Goal: Find specific page/section: Find specific page/section

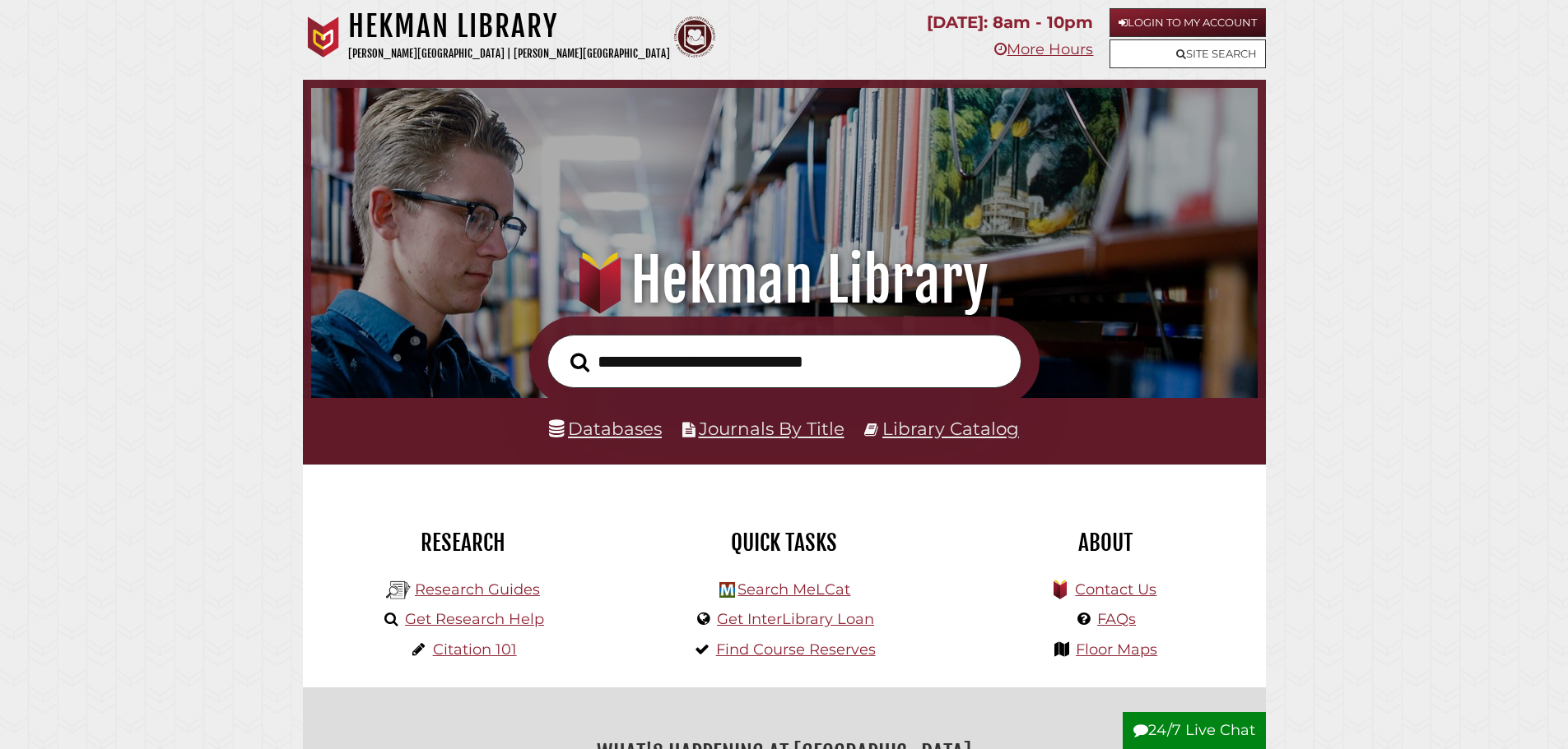
scroll to position [312, 938]
click at [594, 417] on li "Databases" at bounding box center [605, 429] width 113 height 31
click at [594, 425] on link "Databases" at bounding box center [605, 429] width 113 height 21
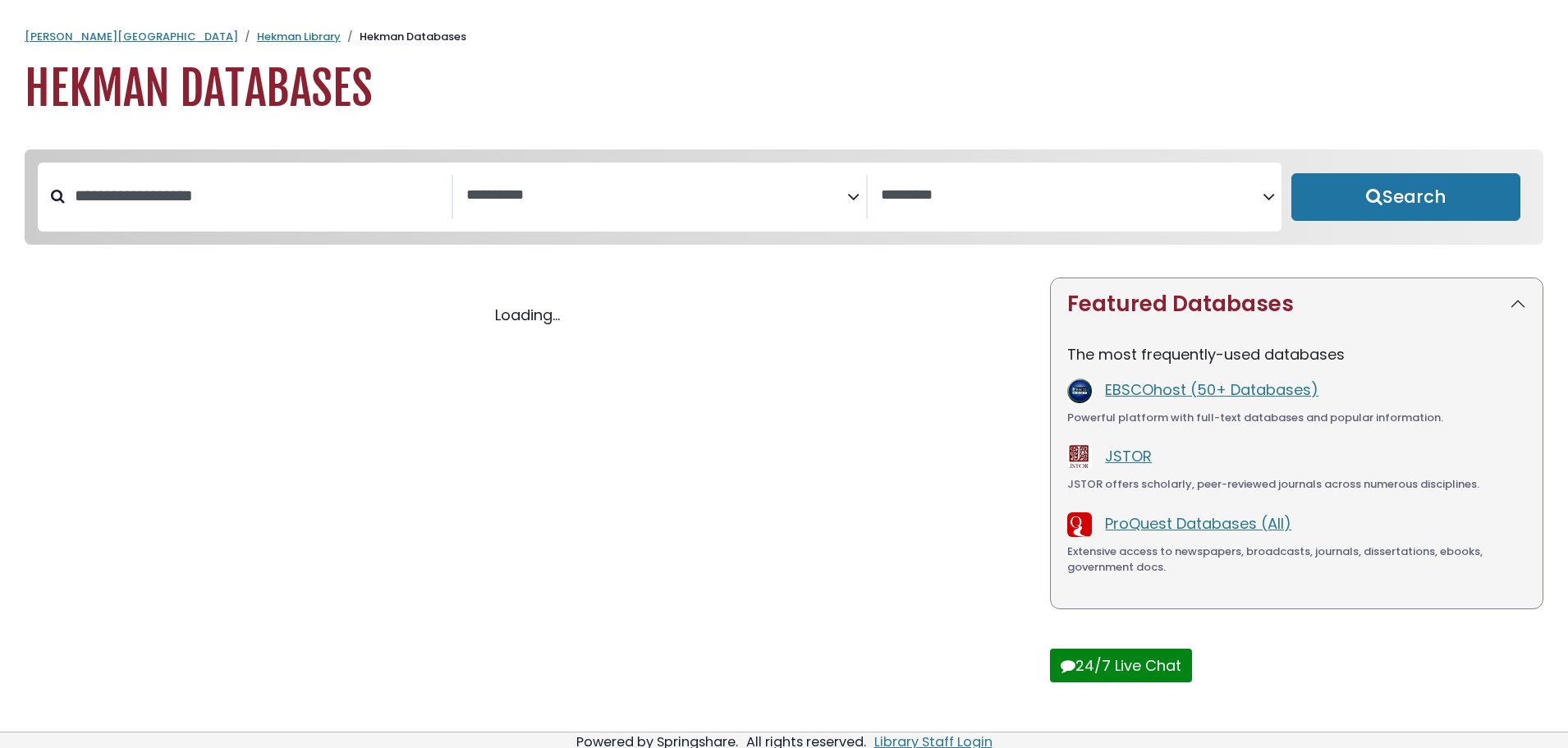
select select "Database Subject Filter"
select select "Database Vendors Filter"
select select "Database Subject Filter"
select select "Database Vendors Filter"
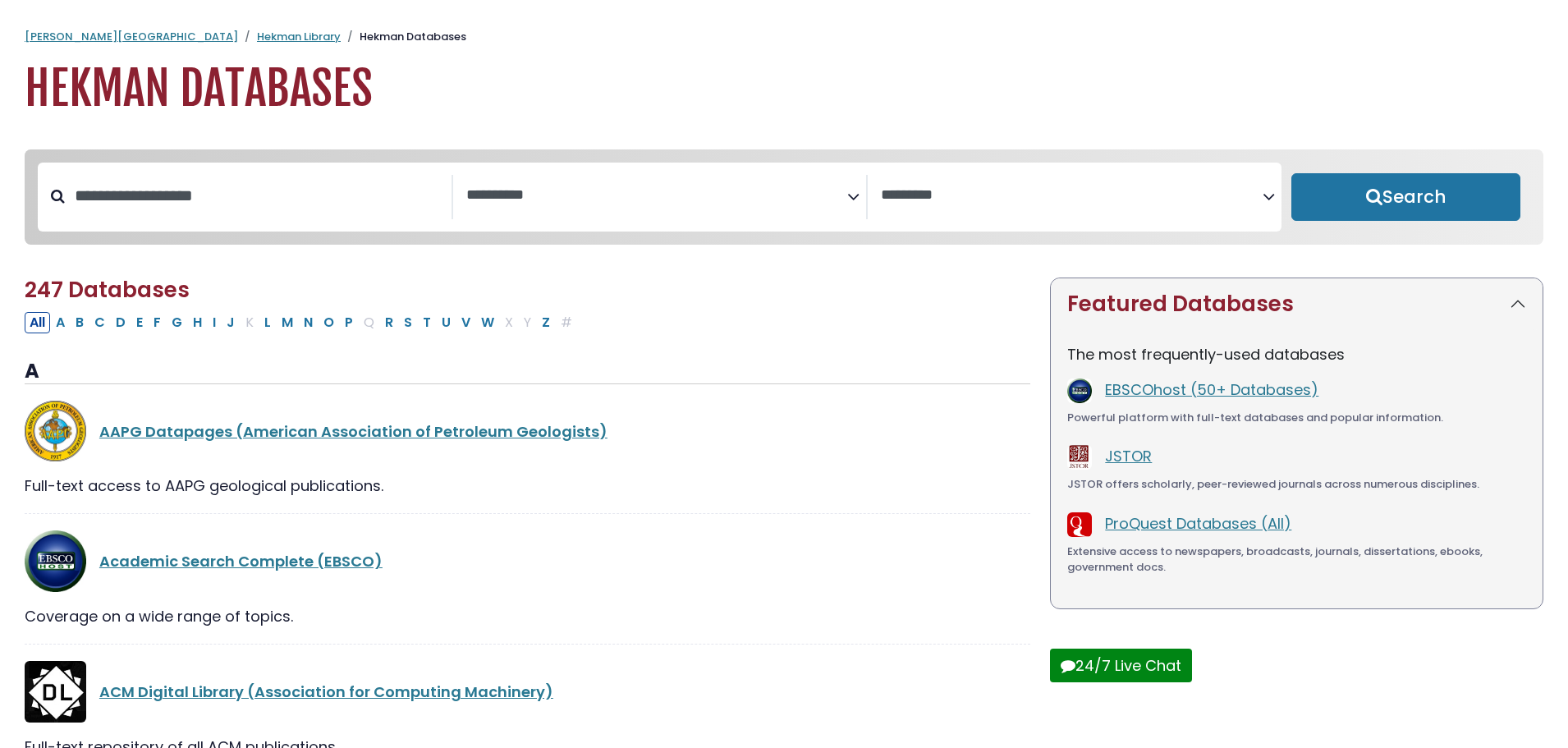
click at [846, 203] on textarea "Search" at bounding box center [657, 195] width 382 height 17
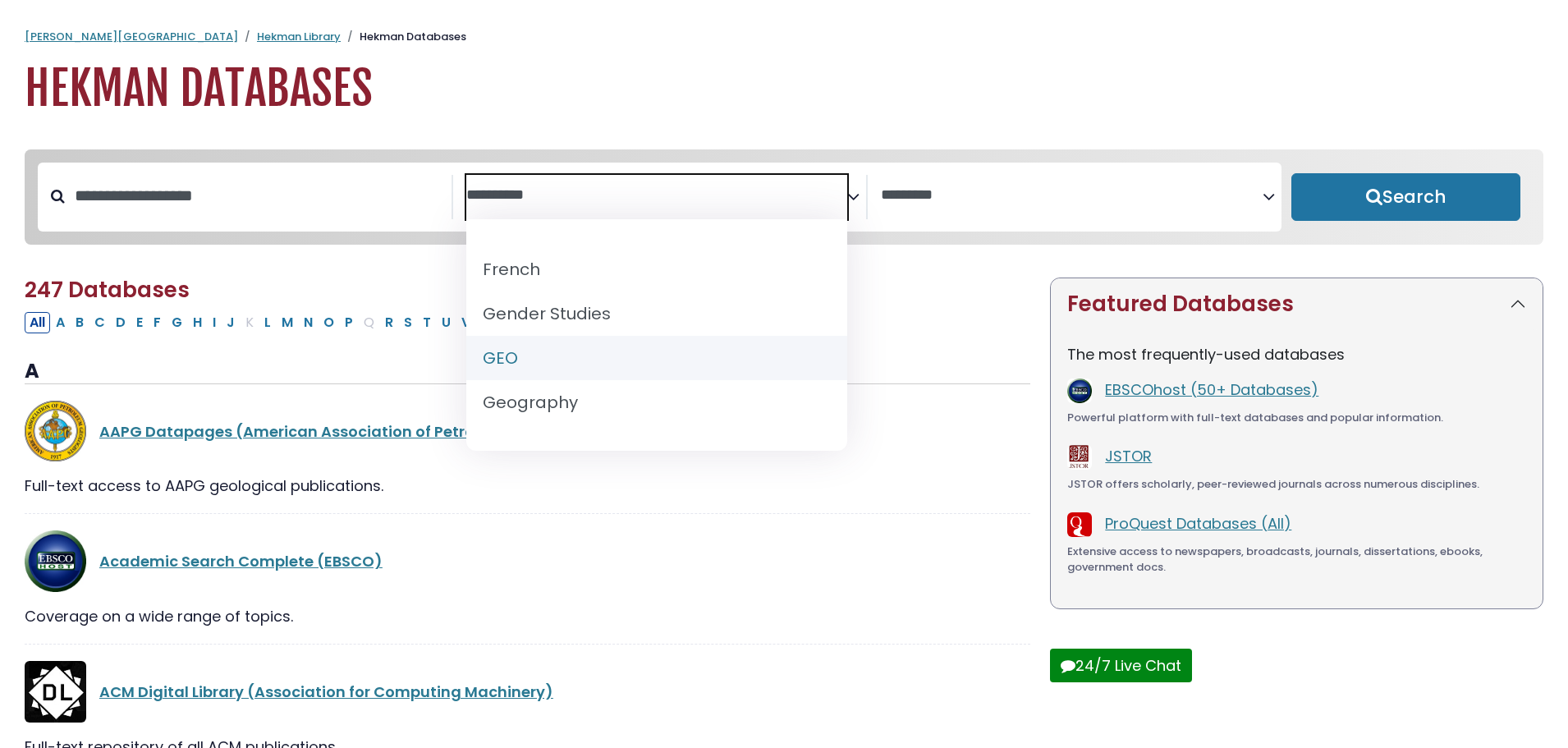
scroll to position [822, 0]
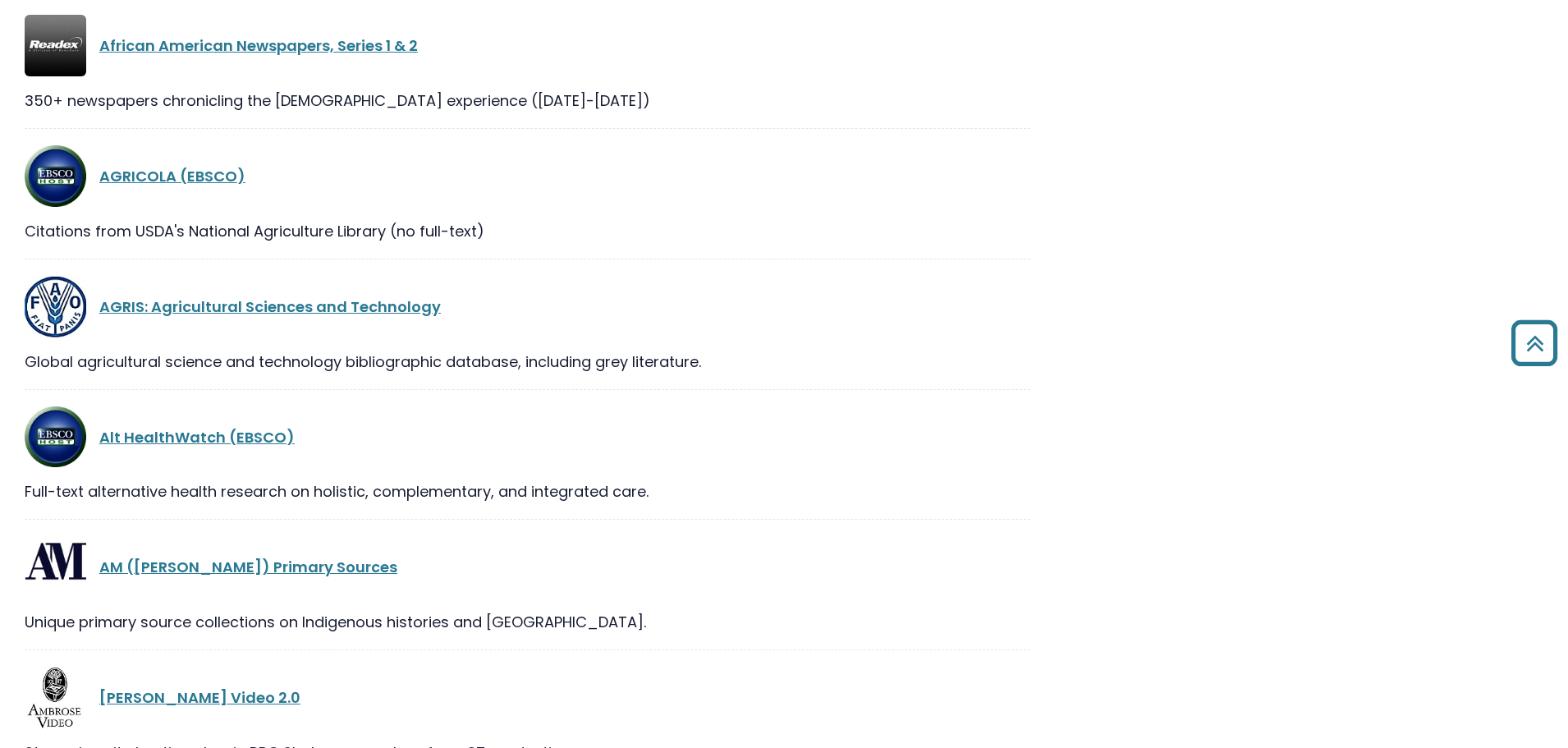
scroll to position [1068, 0]
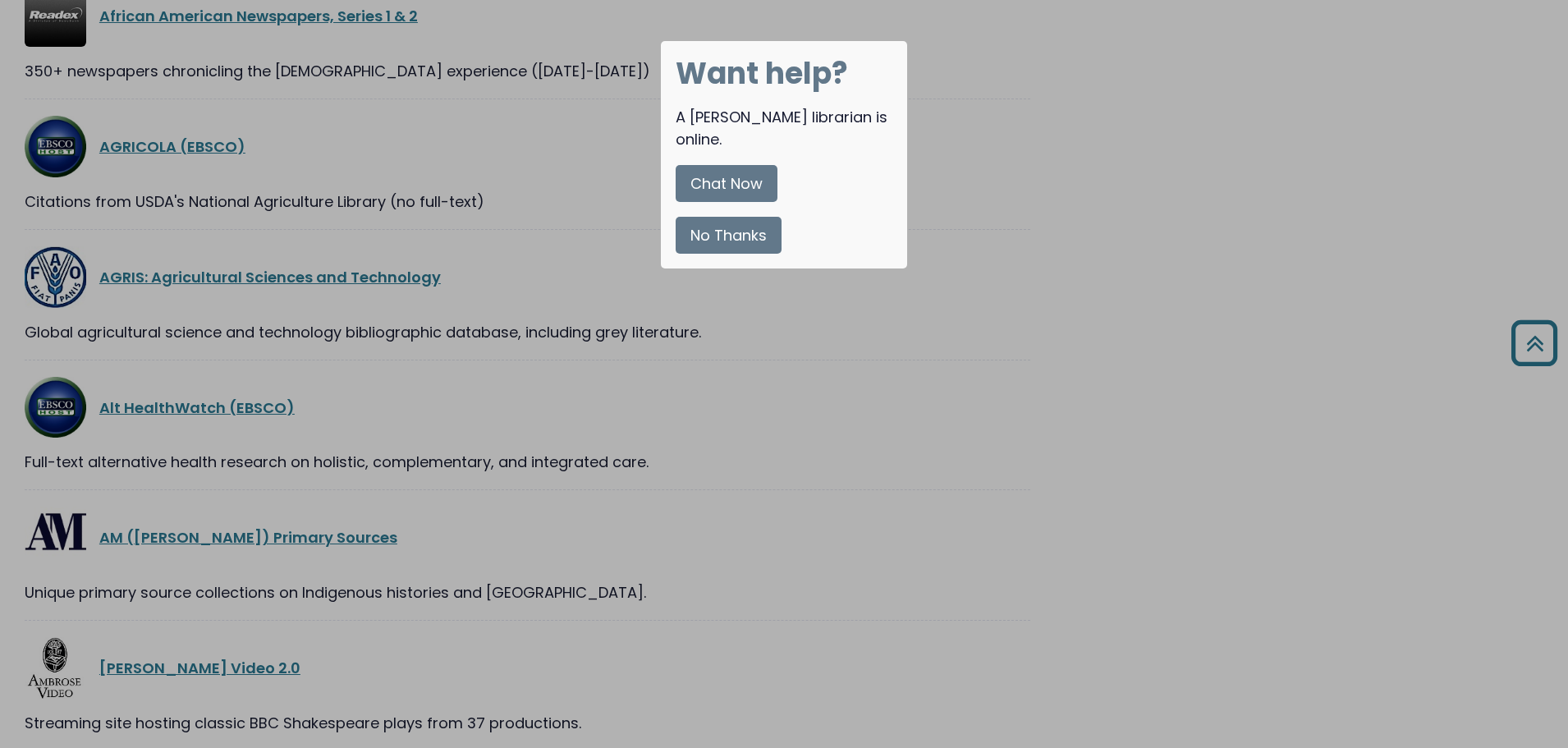
click at [590, 177] on div at bounding box center [784, 374] width 1568 height 748
